Goal: Task Accomplishment & Management: Use online tool/utility

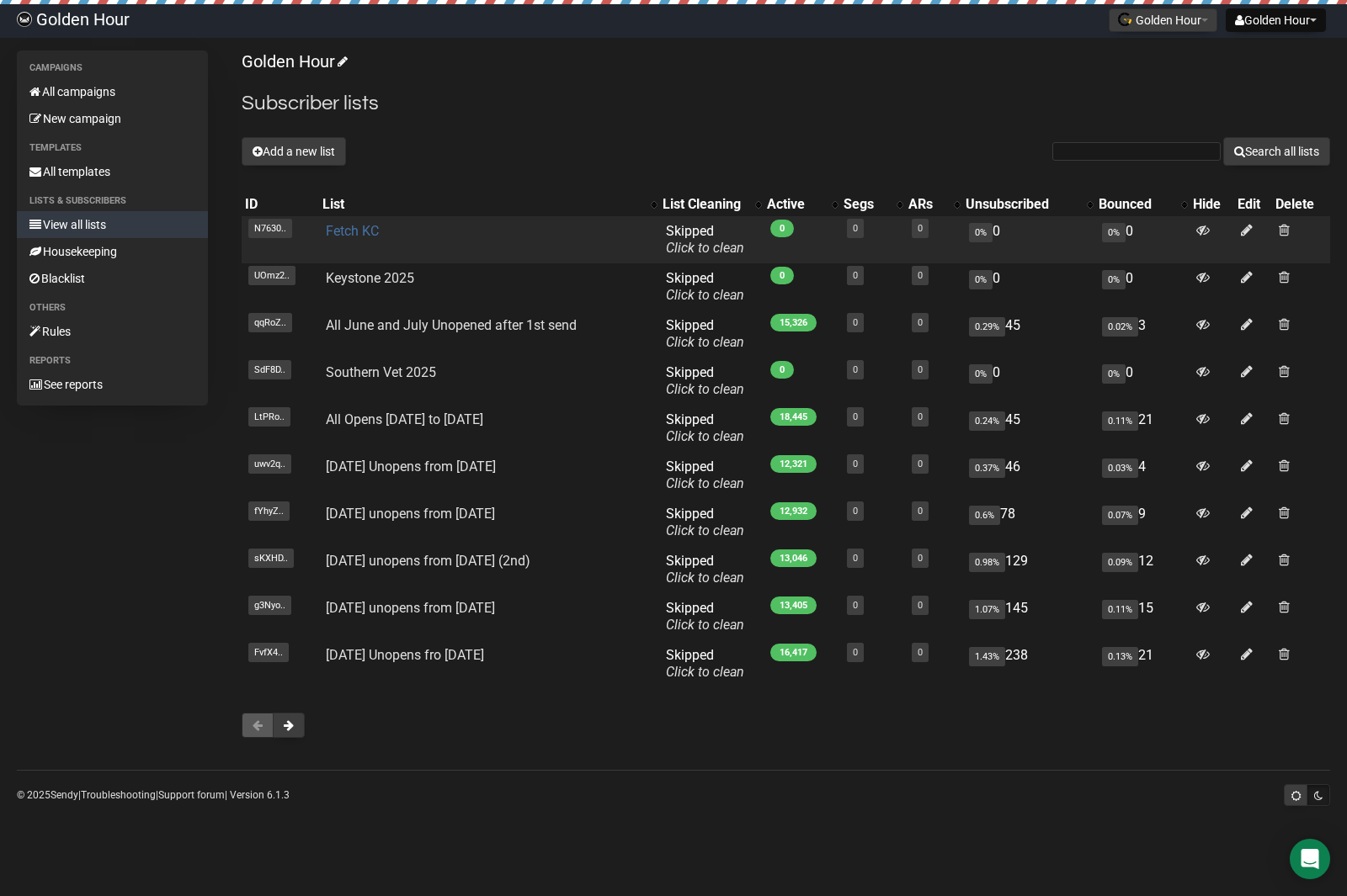
click at [356, 235] on link "Fetch KC" at bounding box center [352, 231] width 53 height 16
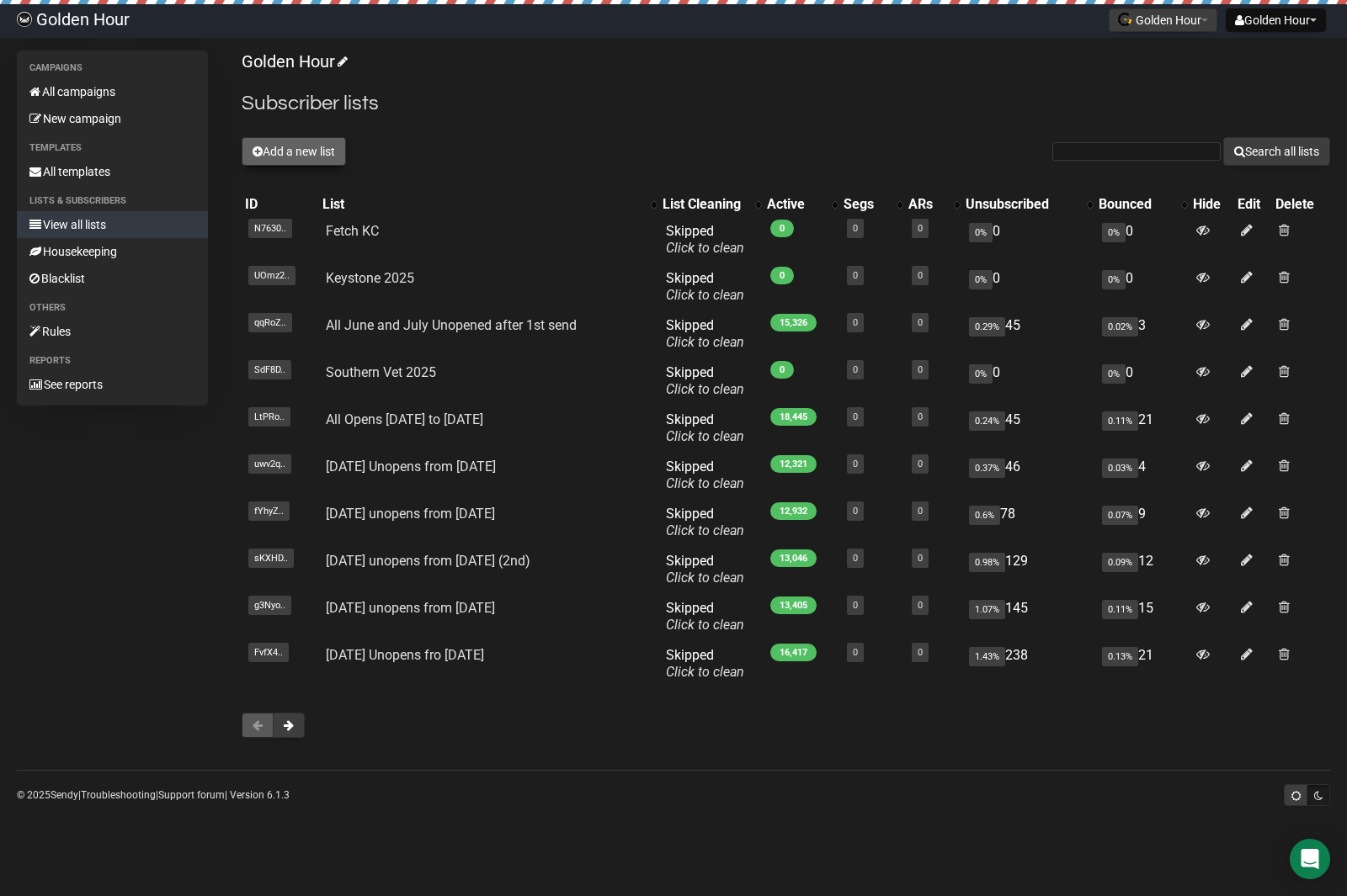
click at [330, 144] on button "Add a new list" at bounding box center [293, 151] width 104 height 28
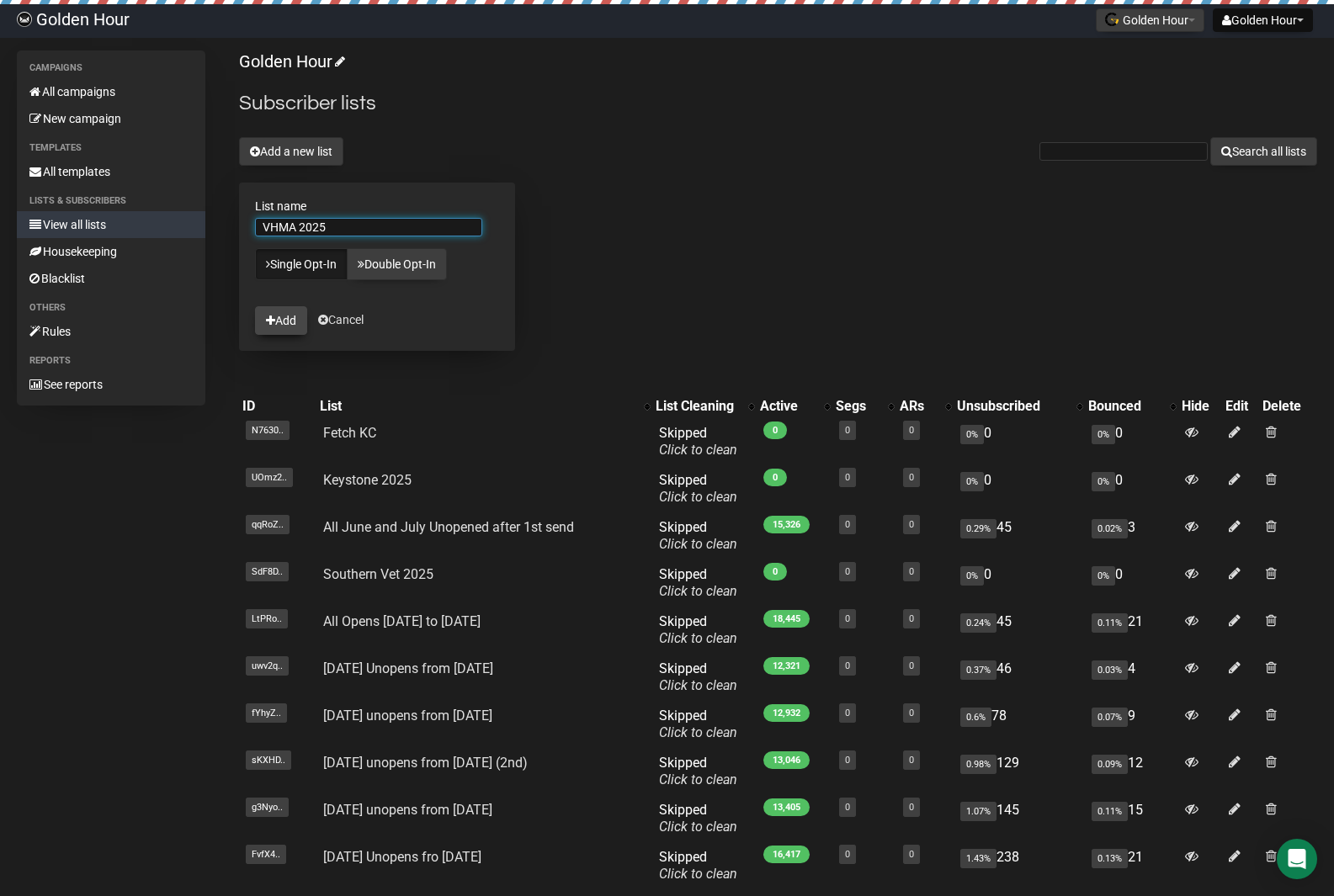
type input "VHMA 2025"
click at [293, 323] on button "Add" at bounding box center [280, 321] width 52 height 28
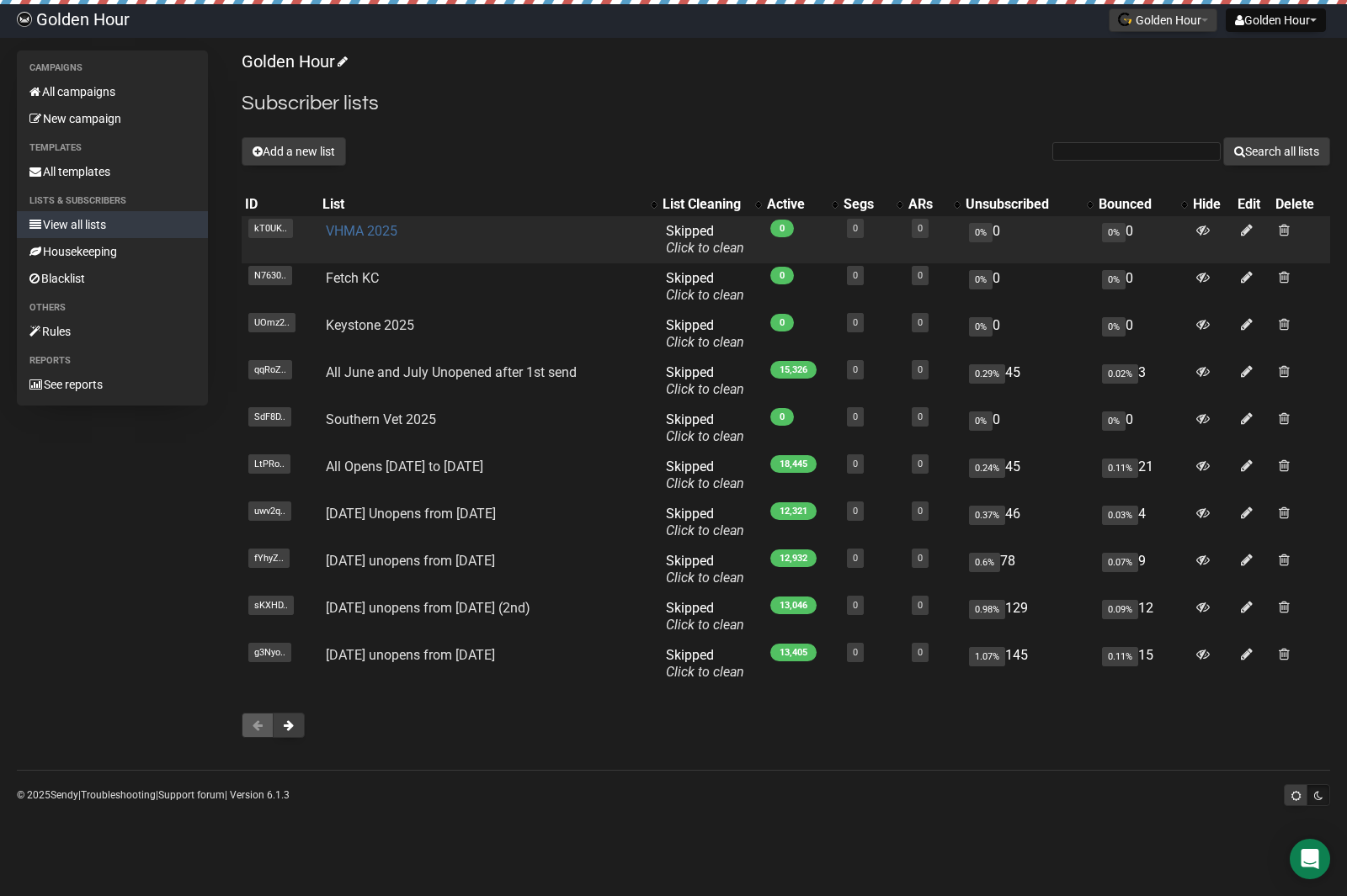
click at [364, 232] on link "VHMA 2025" at bounding box center [361, 231] width 72 height 16
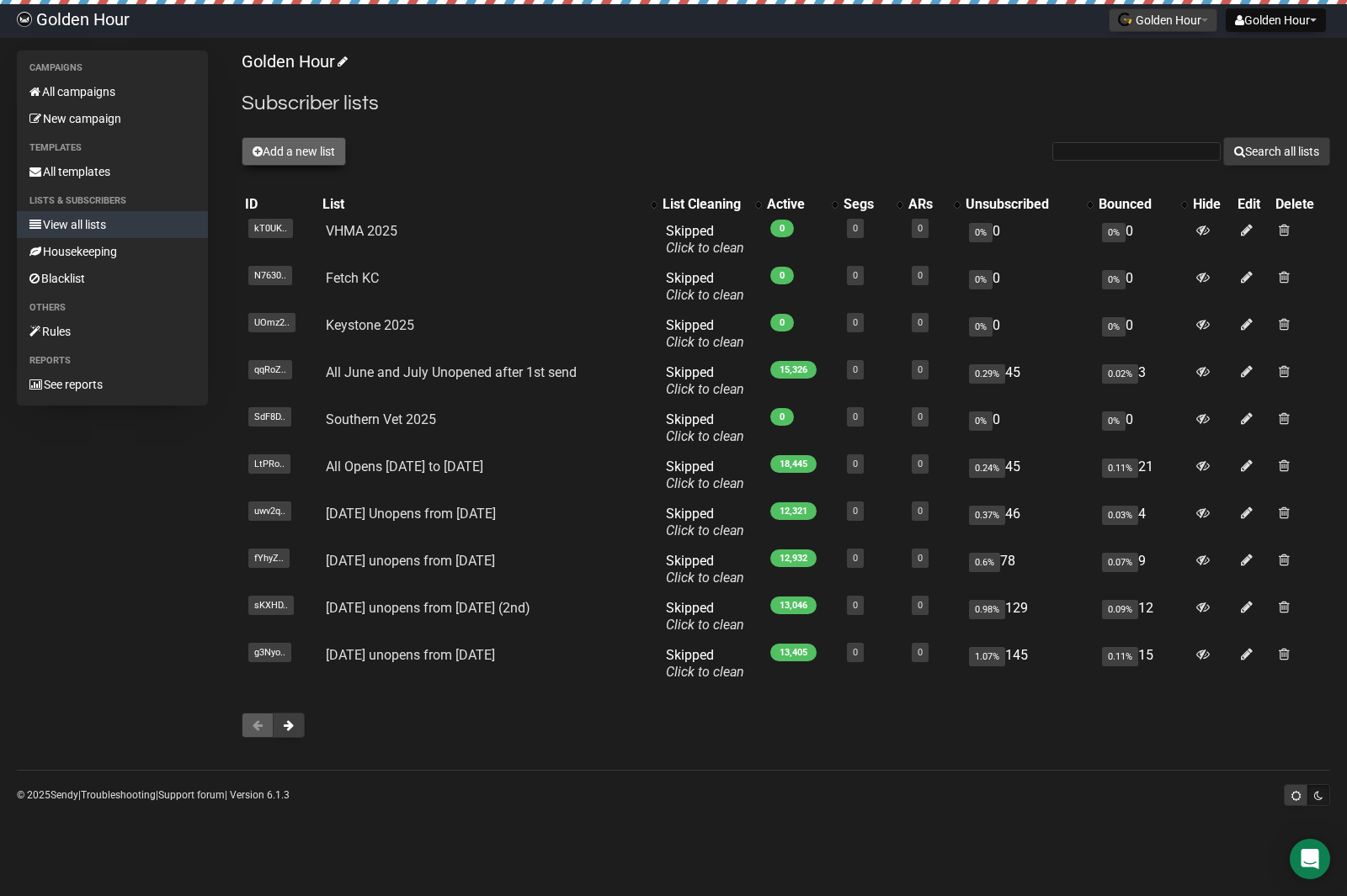
click at [282, 150] on button "Add a new list" at bounding box center [293, 151] width 104 height 28
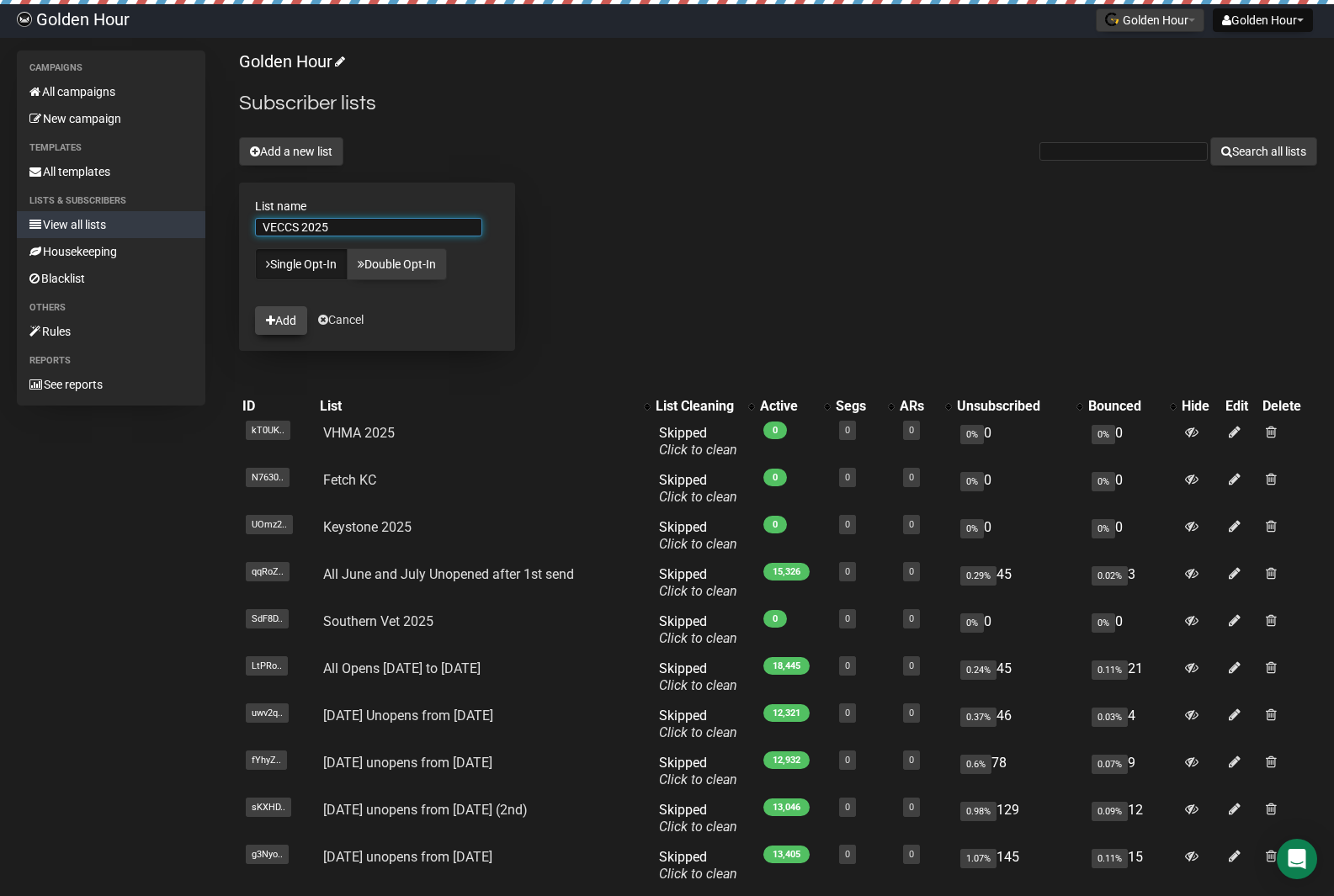
type input "VECCS 2025"
click at [283, 314] on button "Add" at bounding box center [280, 321] width 52 height 28
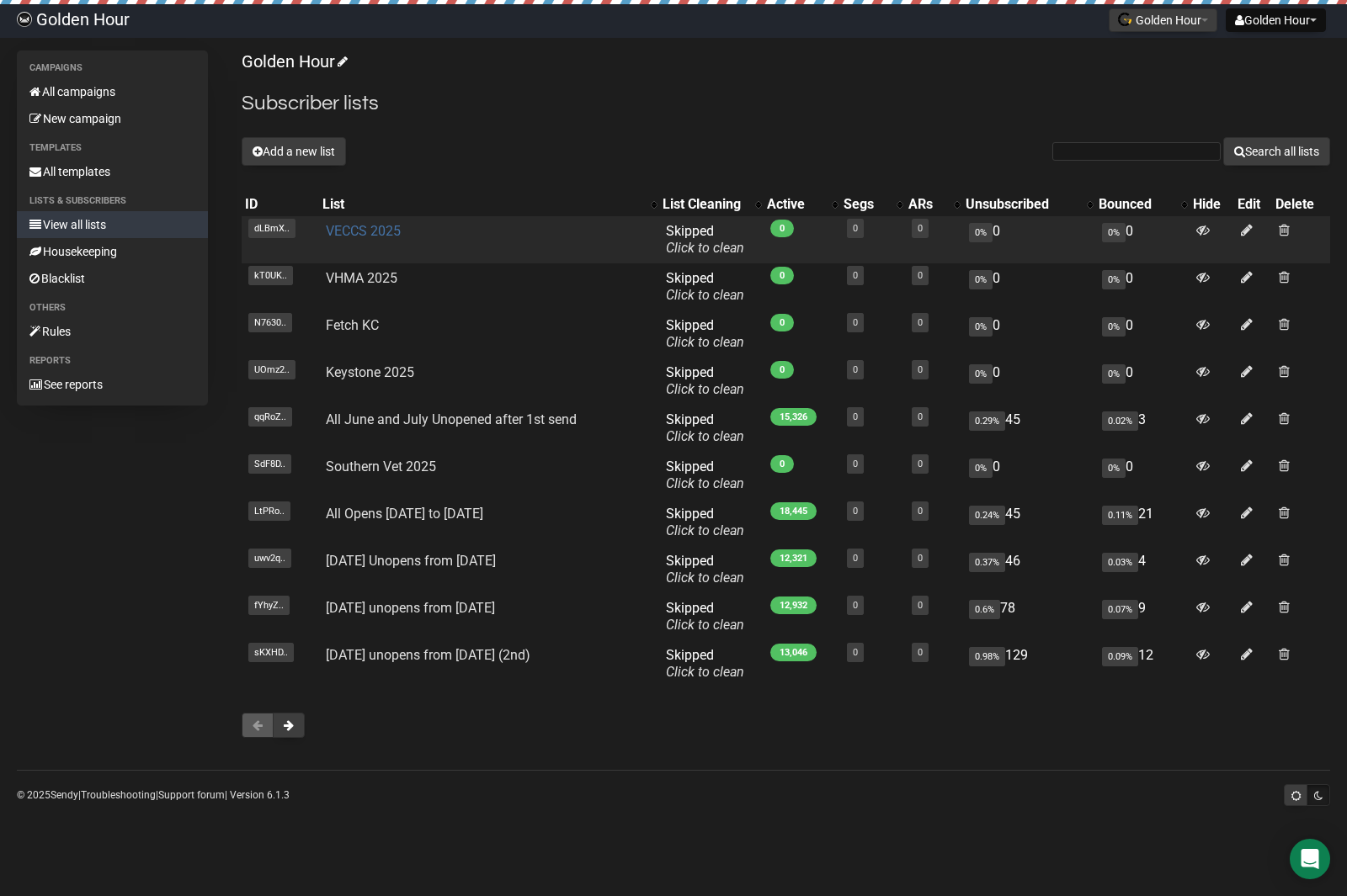
click at [372, 231] on link "VECCS 2025" at bounding box center [363, 231] width 75 height 16
click at [384, 227] on link "VECCS 2025" at bounding box center [363, 231] width 75 height 16
click at [383, 231] on link "VECCS 2025" at bounding box center [363, 231] width 75 height 16
